Goal: Task Accomplishment & Management: Use online tool/utility

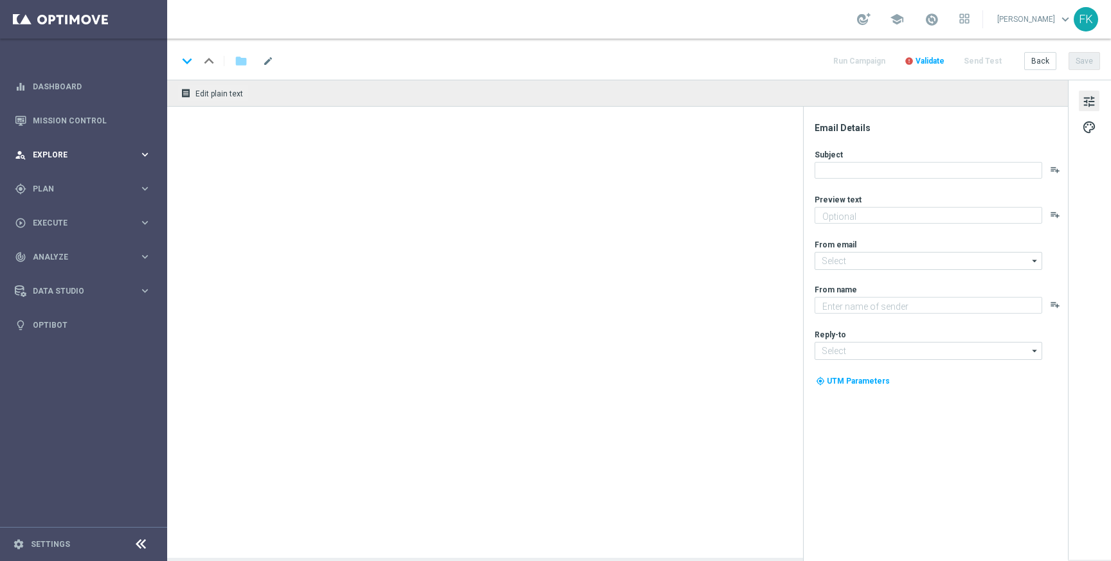
click at [77, 156] on span "Explore" at bounding box center [86, 155] width 106 height 8
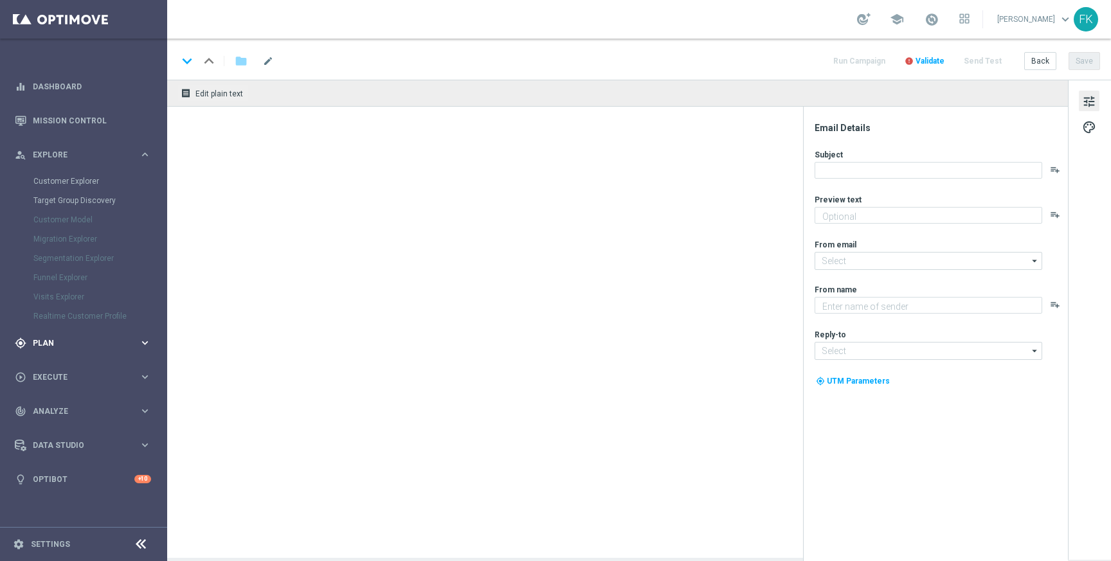
click at [51, 342] on span "Plan" at bounding box center [86, 343] width 106 height 8
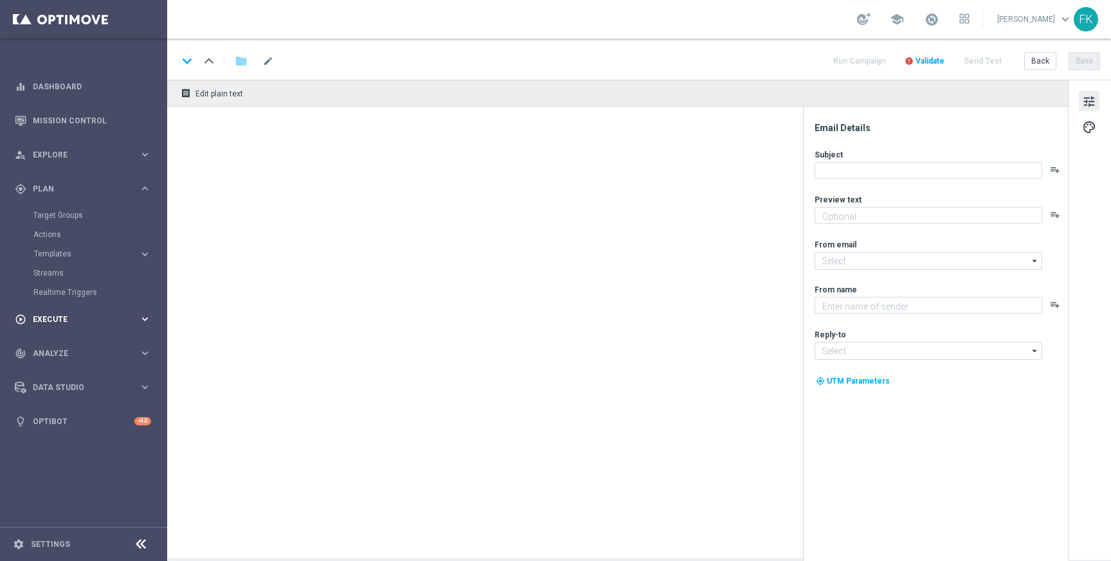
click at [70, 327] on div "play_circle_outline Execute keyboard_arrow_right" at bounding box center [83, 319] width 166 height 34
click at [63, 301] on div "track_changes Analyze keyboard_arrow_right" at bounding box center [83, 295] width 166 height 34
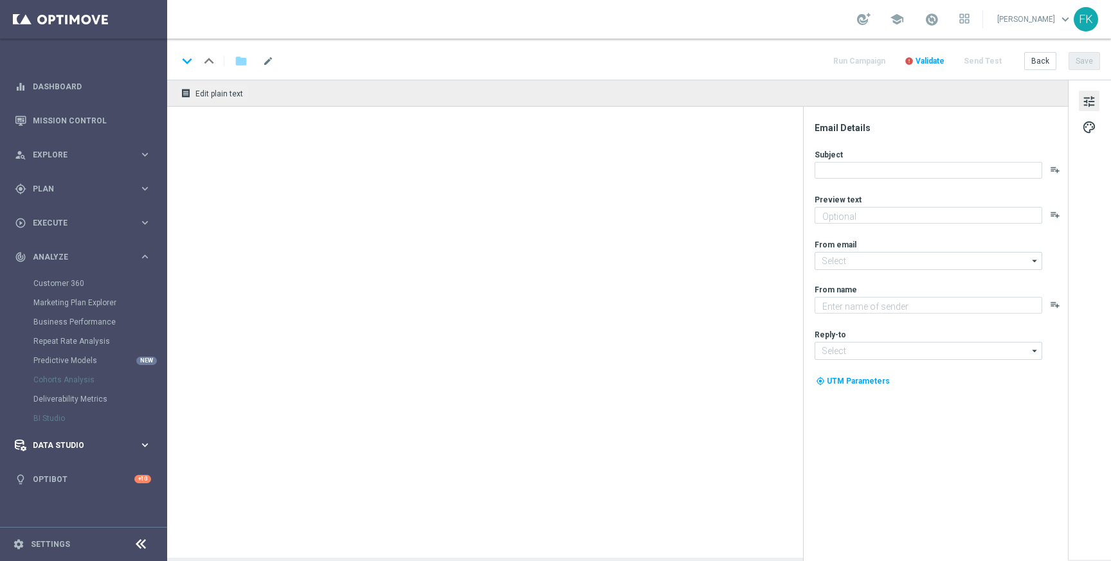
click at [83, 444] on span "Data Studio" at bounding box center [86, 446] width 106 height 8
click at [64, 159] on div "person_search Explore" at bounding box center [77, 155] width 124 height 12
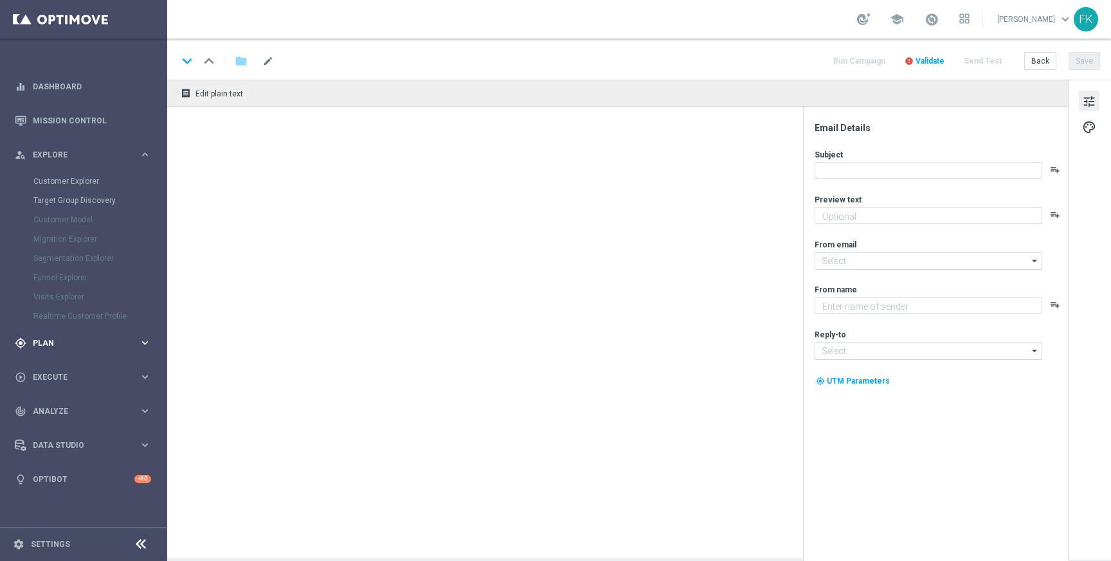
click at [92, 348] on div "gps_fixed Plan keyboard_arrow_right" at bounding box center [83, 343] width 166 height 34
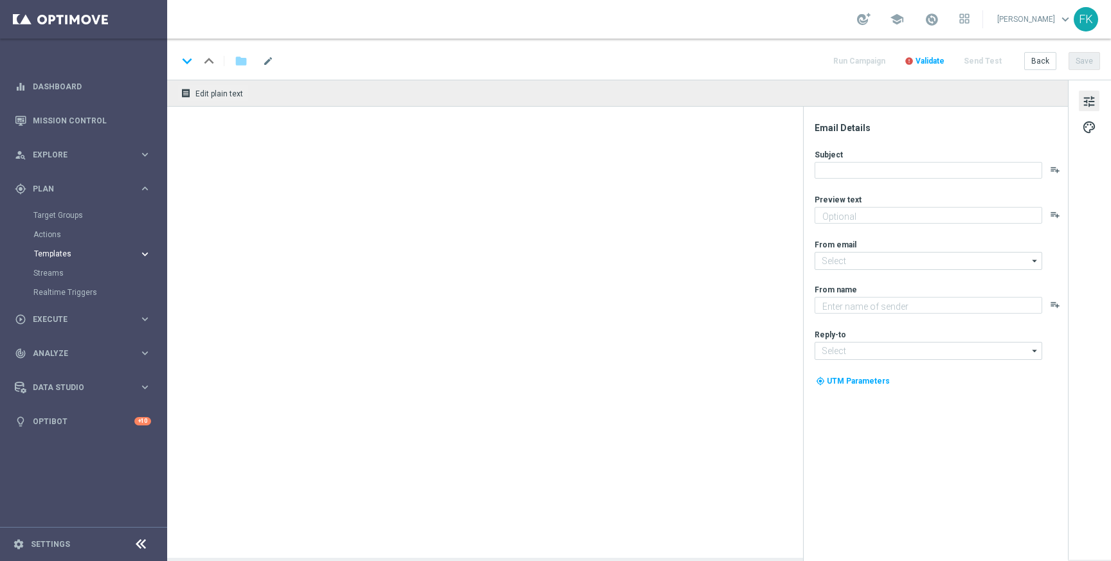
click at [67, 256] on span "Templates" at bounding box center [80, 254] width 92 height 8
click at [62, 269] on link "Optimail" at bounding box center [87, 273] width 94 height 10
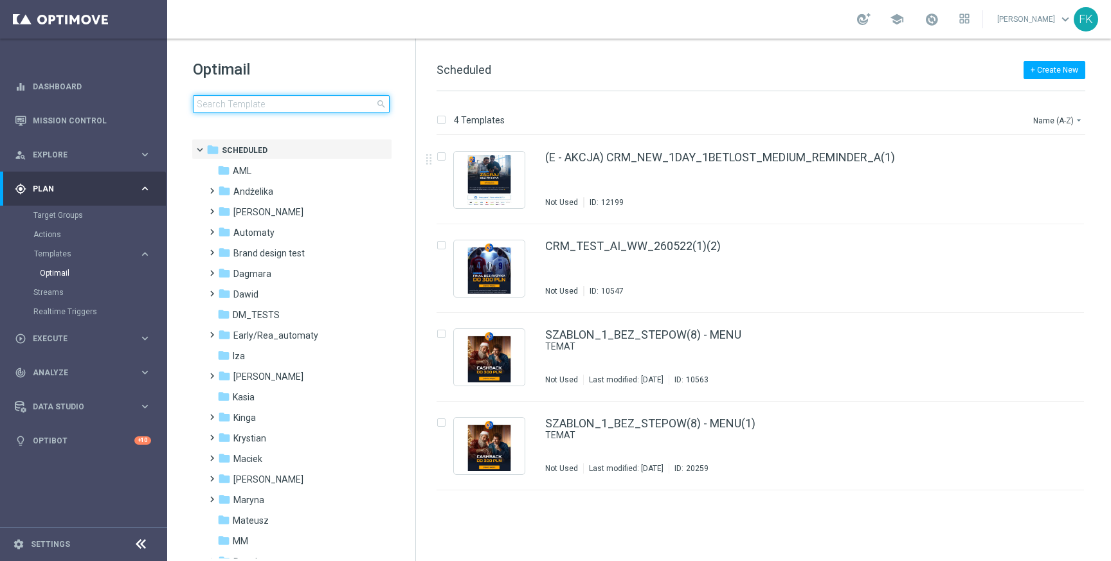
click at [264, 99] on input at bounding box center [291, 104] width 197 height 18
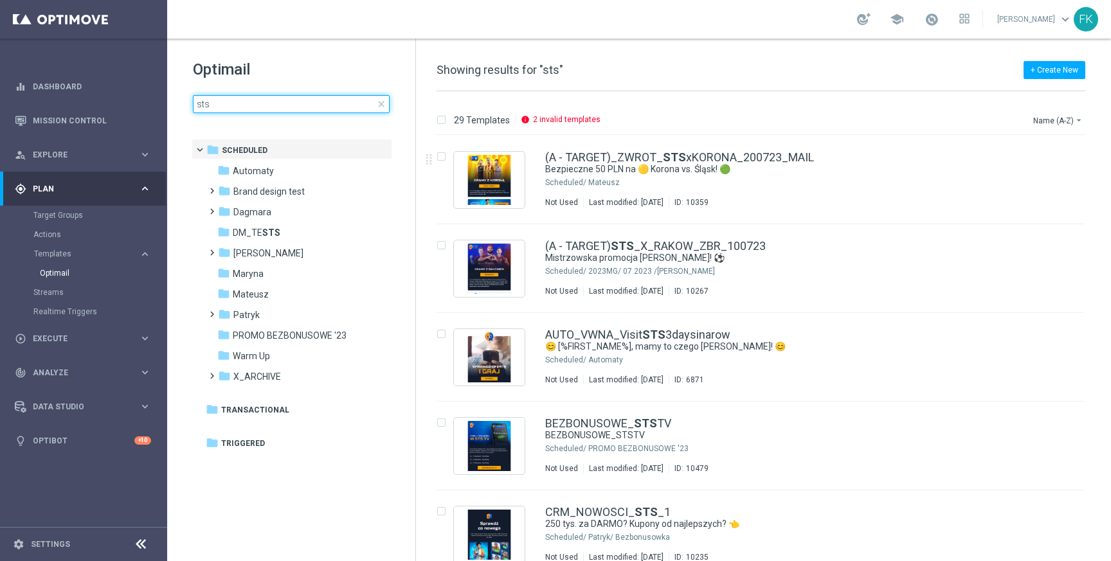
click at [260, 102] on input "sts" at bounding box center [291, 104] width 197 height 18
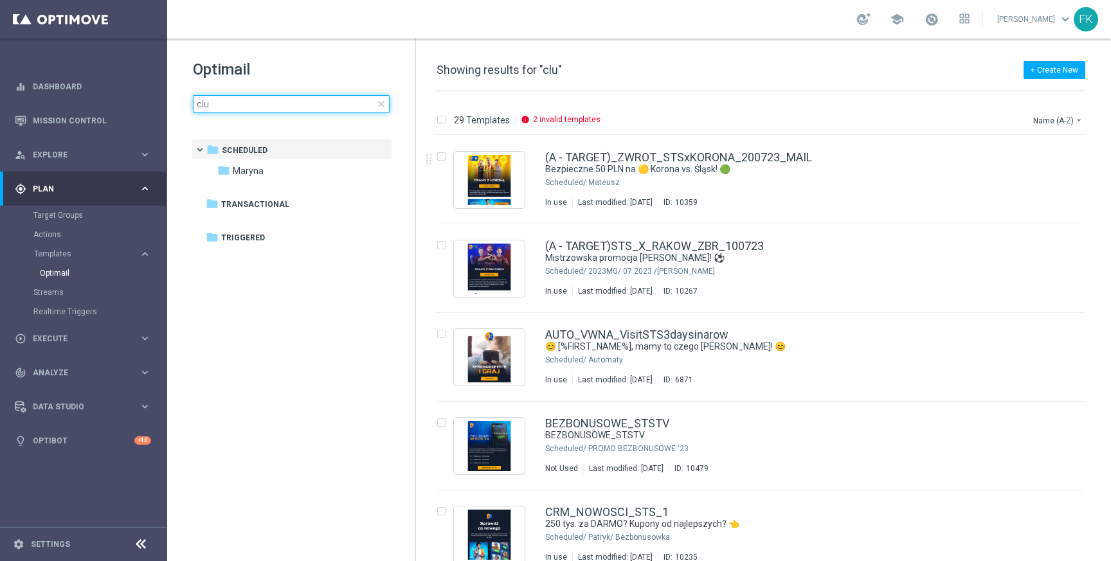
type input "club"
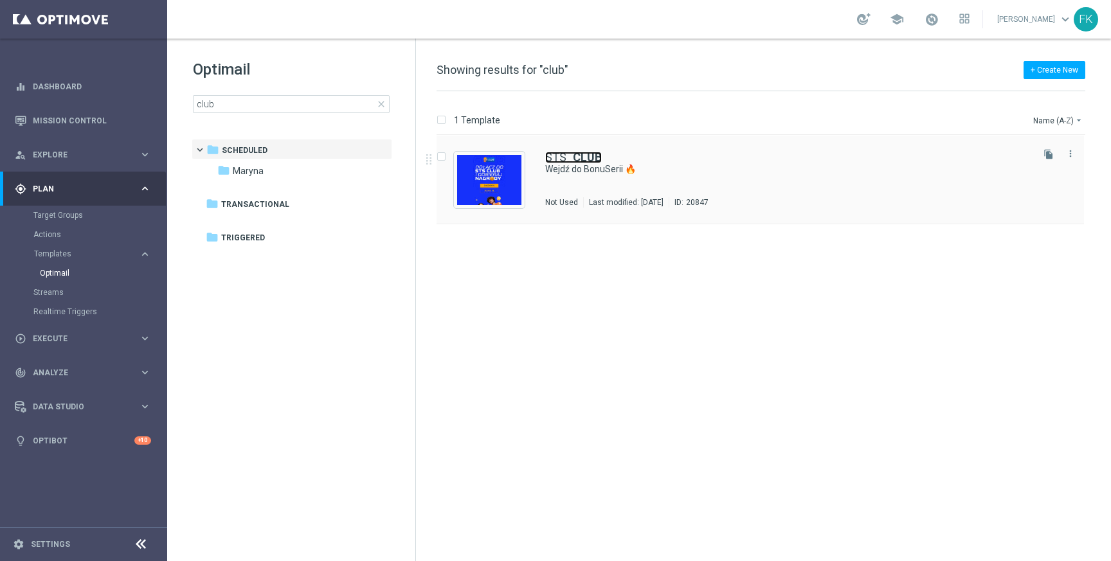
click at [575, 160] on b "CLUB" at bounding box center [587, 156] width 29 height 13
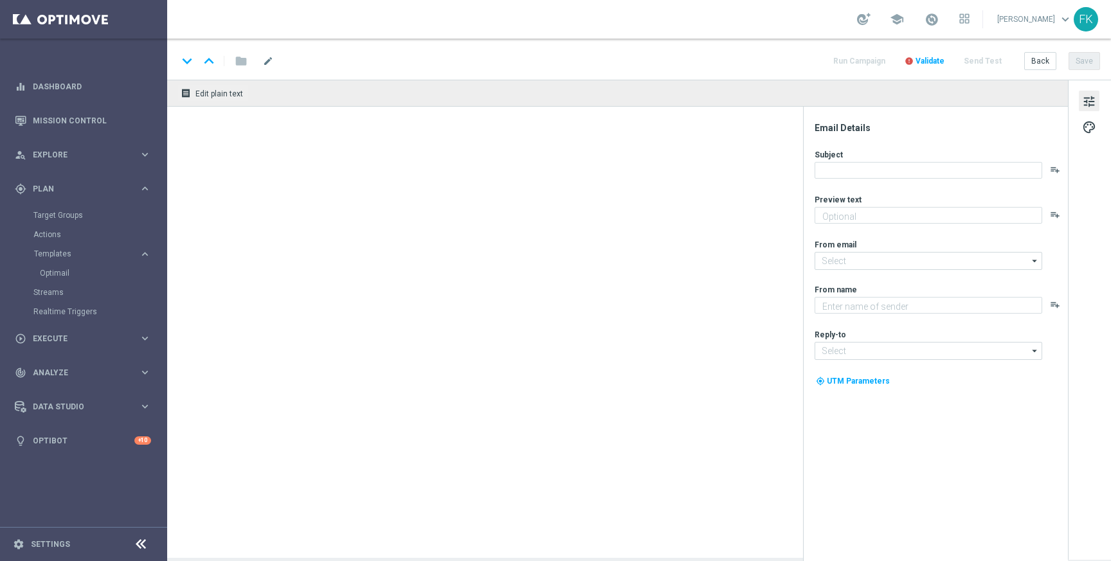
type textarea "Bonus za regularną grę w STS! 😎"
type input "[EMAIL_ADDRESS][DOMAIN_NAME]"
type textarea "STS"
type input "[EMAIL_ADDRESS][DOMAIN_NAME]"
